Goal: Transaction & Acquisition: Purchase product/service

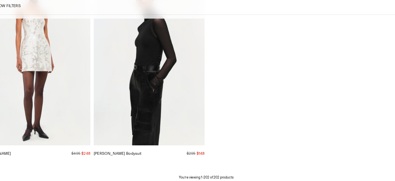
scroll to position [8613, 0]
click at [0, 0] on img "Lydia Dress" at bounding box center [0, 0] width 0 height 0
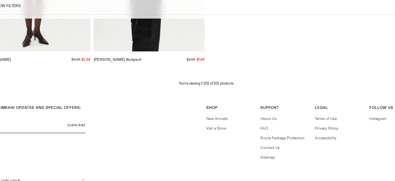
scroll to position [8720, 0]
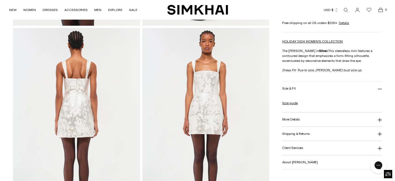
scroll to position [205, 0]
